Goal: Information Seeking & Learning: Learn about a topic

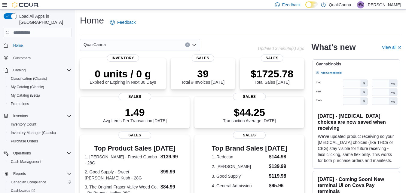
scroll to position [29, 0]
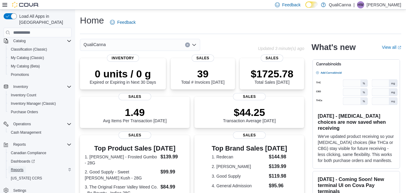
click at [20, 167] on span "Reports" at bounding box center [17, 169] width 13 height 5
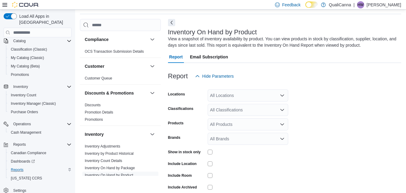
scroll to position [20, 0]
click at [207, 151] on div "Show in stock only" at bounding box center [228, 151] width 120 height 9
click at [347, 56] on div "Report Email Subscription" at bounding box center [284, 56] width 233 height 12
click at [221, 111] on div "All Classifications" at bounding box center [248, 109] width 80 height 12
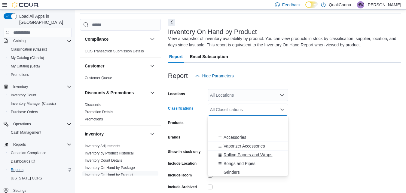
scroll to position [32, 0]
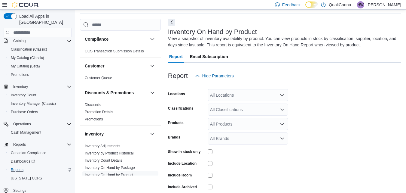
click at [300, 89] on form "Locations All Locations Classifications All Classifications Products All Produc…" at bounding box center [284, 145] width 233 height 126
